Goal: Register for event/course

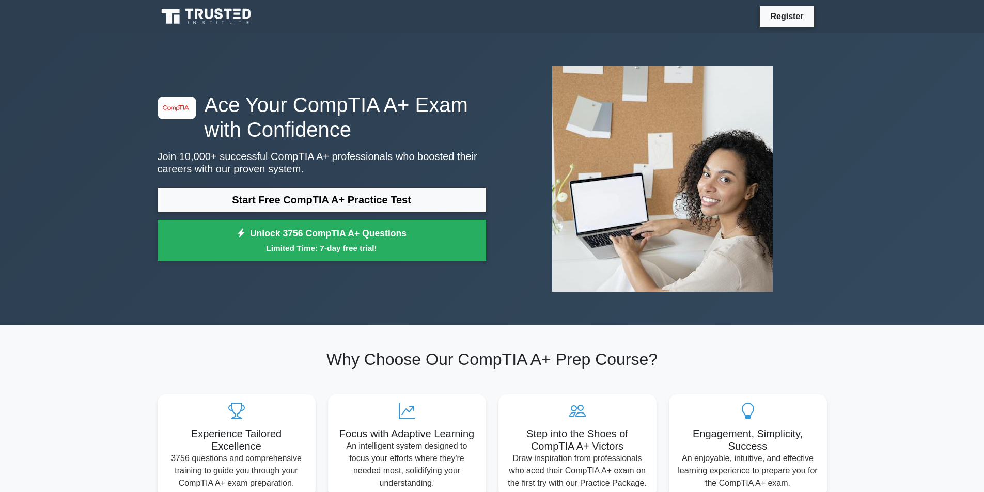
click at [381, 198] on link "Start Free CompTIA A+ Practice Test" at bounding box center [322, 200] width 329 height 25
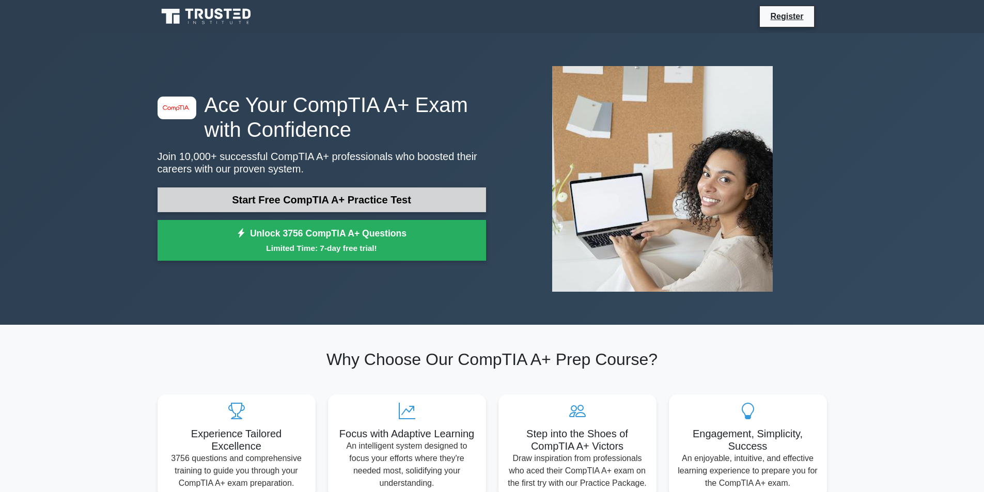
click at [418, 207] on link "Start Free CompTIA A+ Practice Test" at bounding box center [322, 200] width 329 height 25
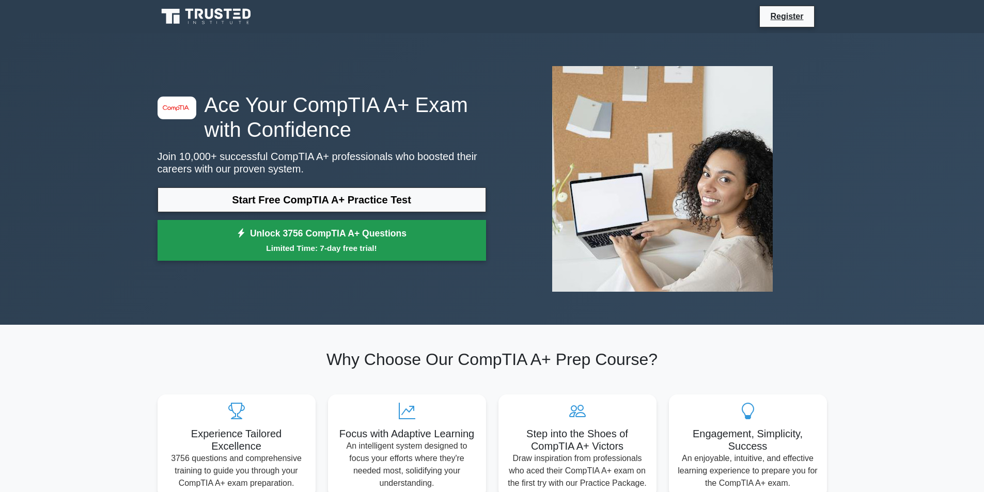
click at [273, 239] on link "Unlock 3756 CompTIA A+ Questions Limited Time: 7-day free trial!" at bounding box center [322, 240] width 329 height 41
